Goal: Find specific page/section: Find specific page/section

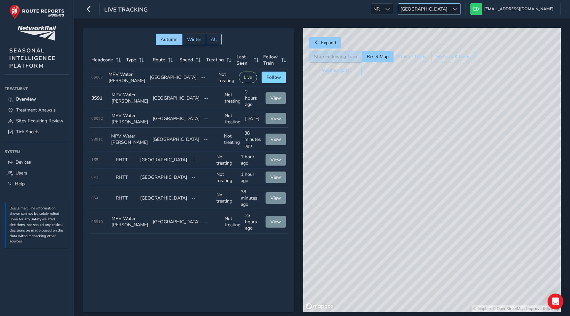
click at [450, 6] on span "[GEOGRAPHIC_DATA]" at bounding box center [423, 9] width 51 height 11
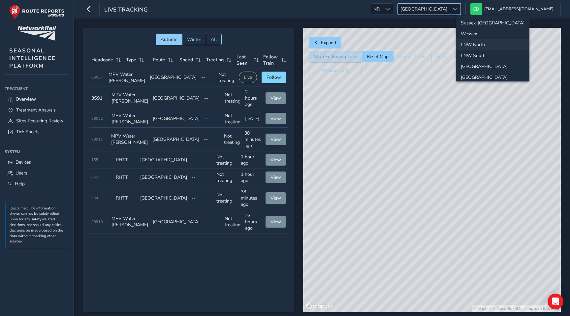
scroll to position [23, 0]
click at [469, 24] on li "LNW North" at bounding box center [493, 21] width 73 height 11
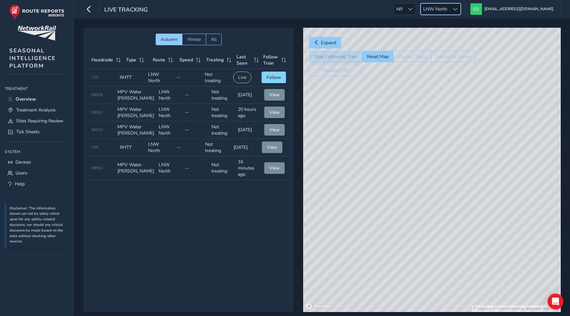
click at [450, 5] on span "LNW North" at bounding box center [435, 9] width 29 height 11
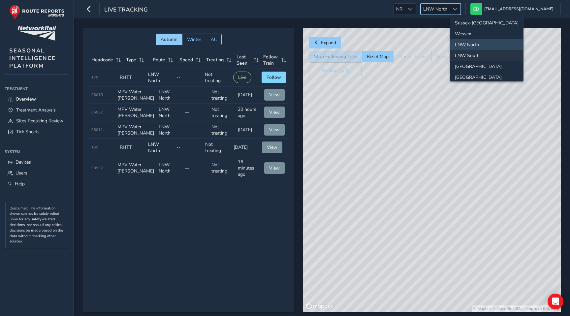
click at [475, 54] on li "LNW South" at bounding box center [487, 55] width 73 height 11
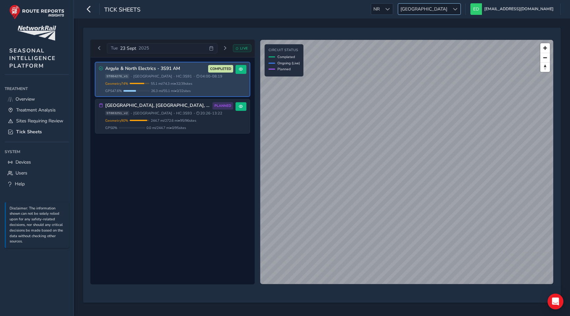
click at [450, 12] on span "[GEOGRAPHIC_DATA]" at bounding box center [423, 9] width 51 height 11
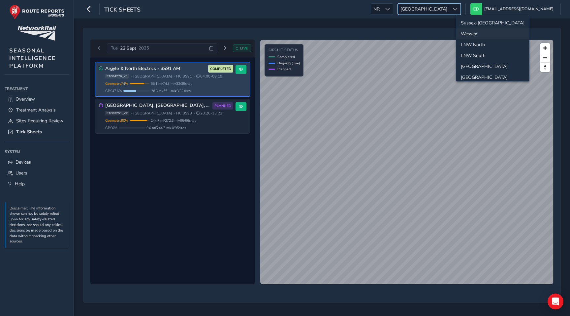
click at [466, 33] on li "Wessex" at bounding box center [493, 33] width 73 height 11
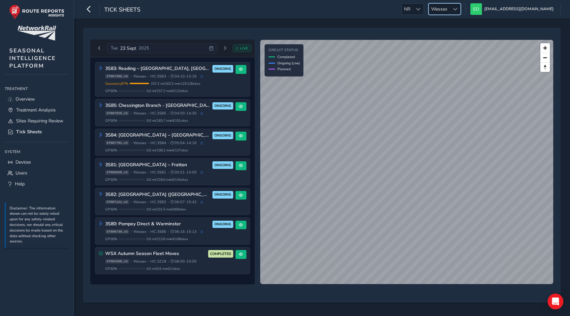
click at [450, 9] on span "Wessex" at bounding box center [439, 9] width 21 height 11
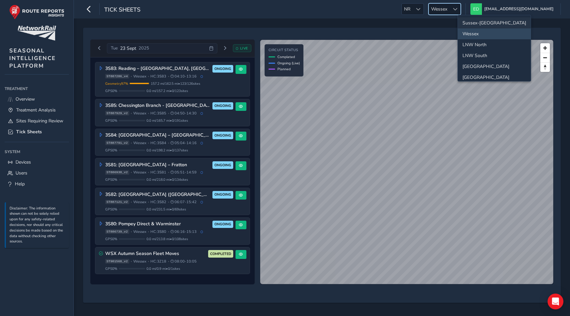
click at [477, 19] on li "Sussex-[GEOGRAPHIC_DATA]" at bounding box center [494, 22] width 73 height 11
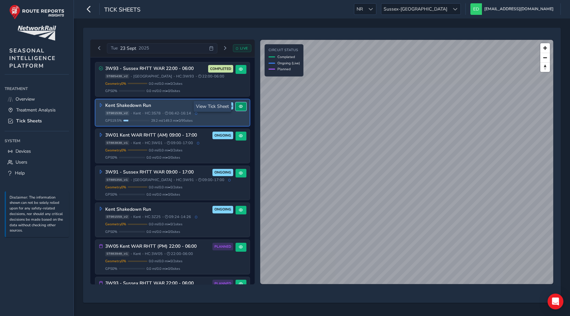
click at [239, 107] on span at bounding box center [241, 107] width 4 height 4
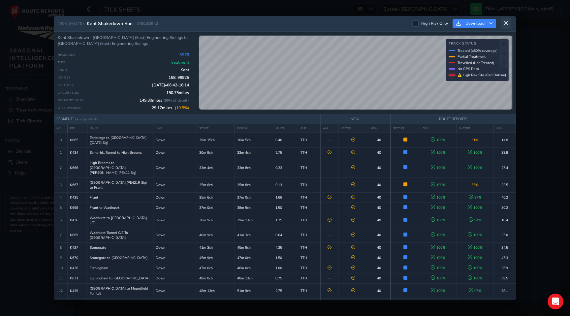
click at [509, 22] on icon at bounding box center [506, 23] width 6 height 6
